Goal: Task Accomplishment & Management: Use online tool/utility

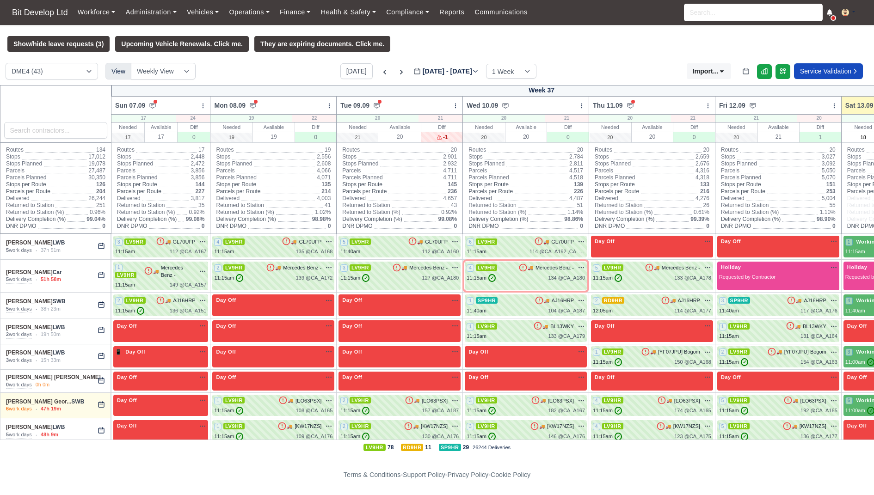
click at [849, 11] on button at bounding box center [852, 12] width 30 height 13
click at [200, 9] on link "Vehicles" at bounding box center [203, 12] width 43 height 18
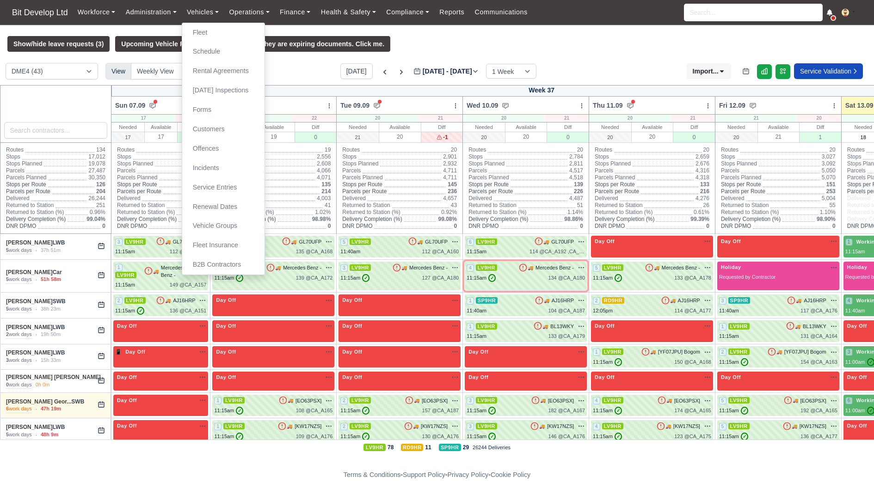
click at [842, 11] on img at bounding box center [845, 12] width 7 height 7
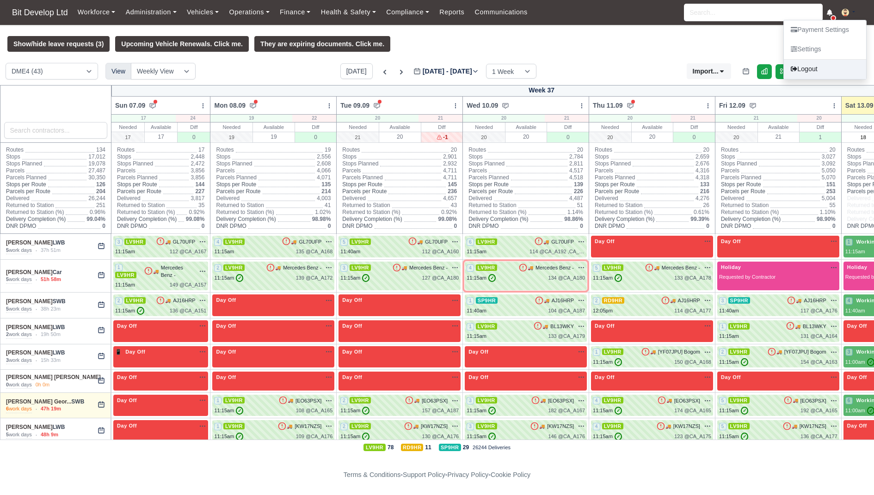
click at [816, 66] on link "Logout" at bounding box center [825, 69] width 82 height 19
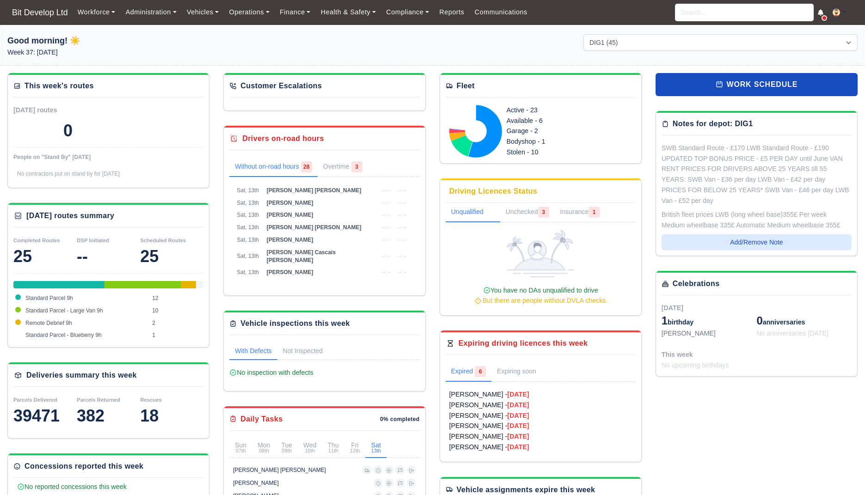
select select "2"
click at [86, 12] on link "Workforce" at bounding box center [97, 12] width 48 height 18
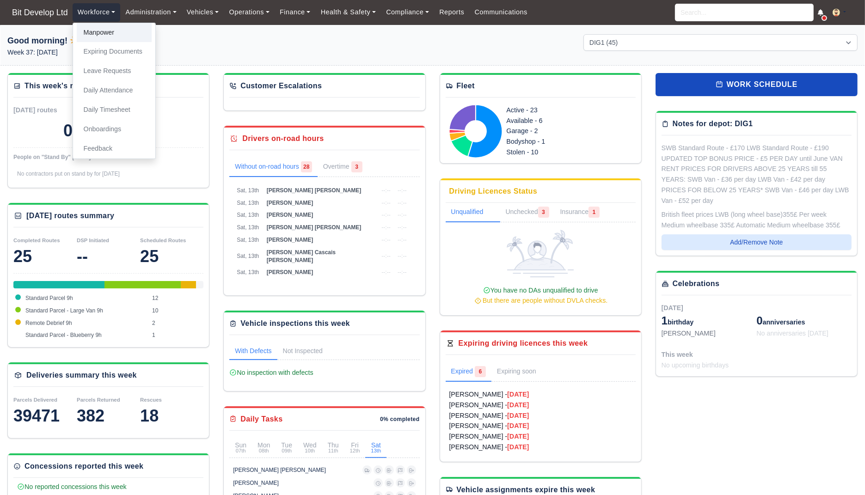
click at [106, 31] on link "Manpower" at bounding box center [114, 32] width 75 height 19
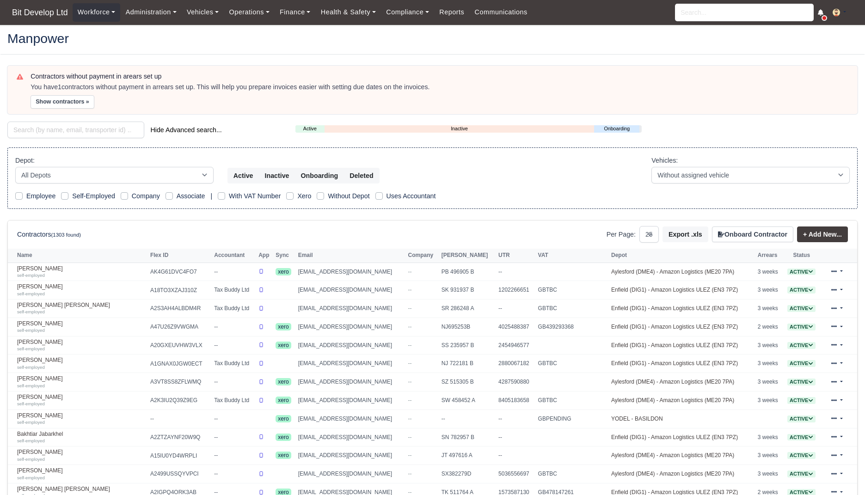
select select "25"
click at [765, 234] on button "Onboard Contractor" at bounding box center [752, 235] width 81 height 16
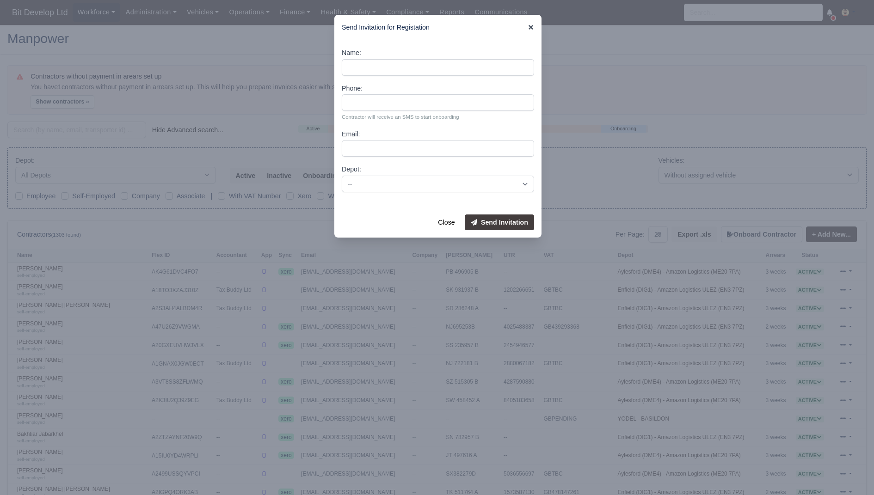
click at [529, 27] on icon at bounding box center [531, 27] width 6 height 6
